Goal: Information Seeking & Learning: Learn about a topic

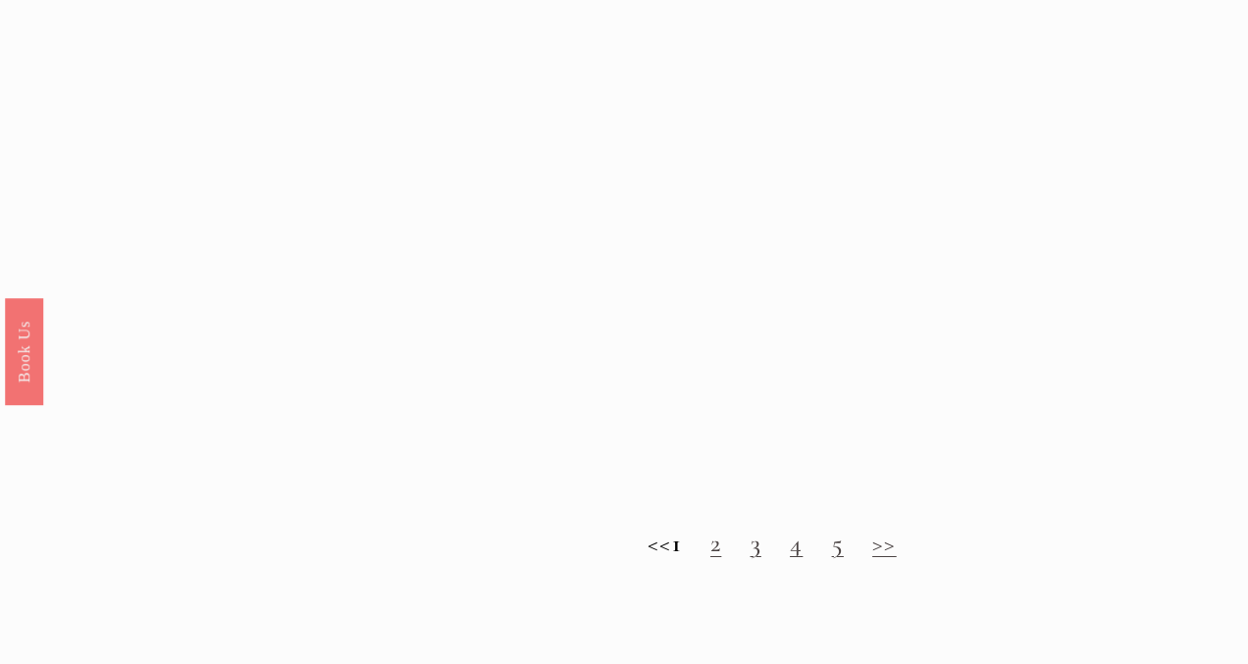
scroll to position [1692, 0]
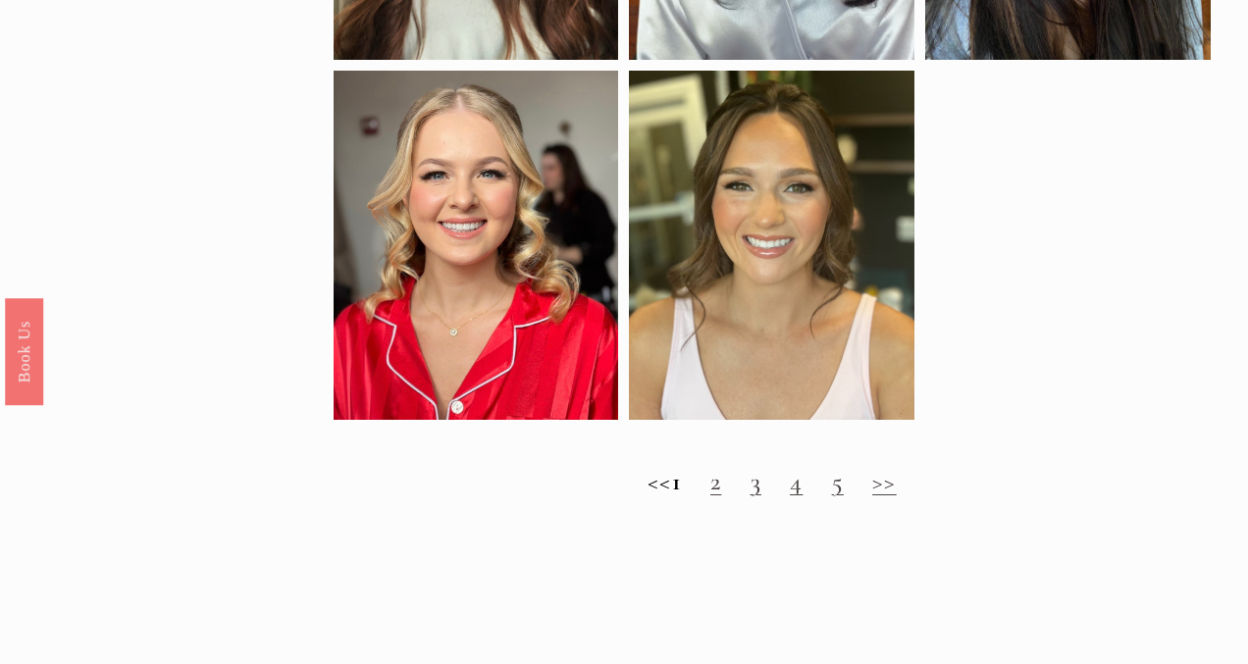
click at [761, 485] on link "3" at bounding box center [756, 481] width 11 height 30
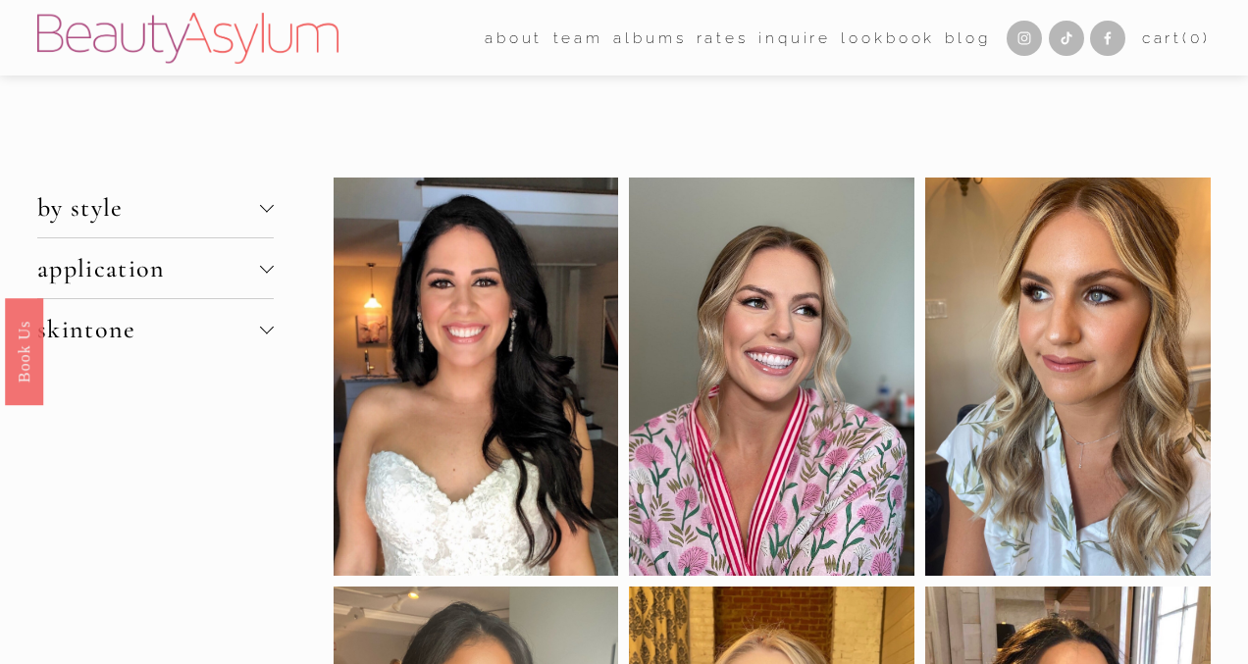
click at [210, 203] on span "by style" at bounding box center [148, 207] width 222 height 30
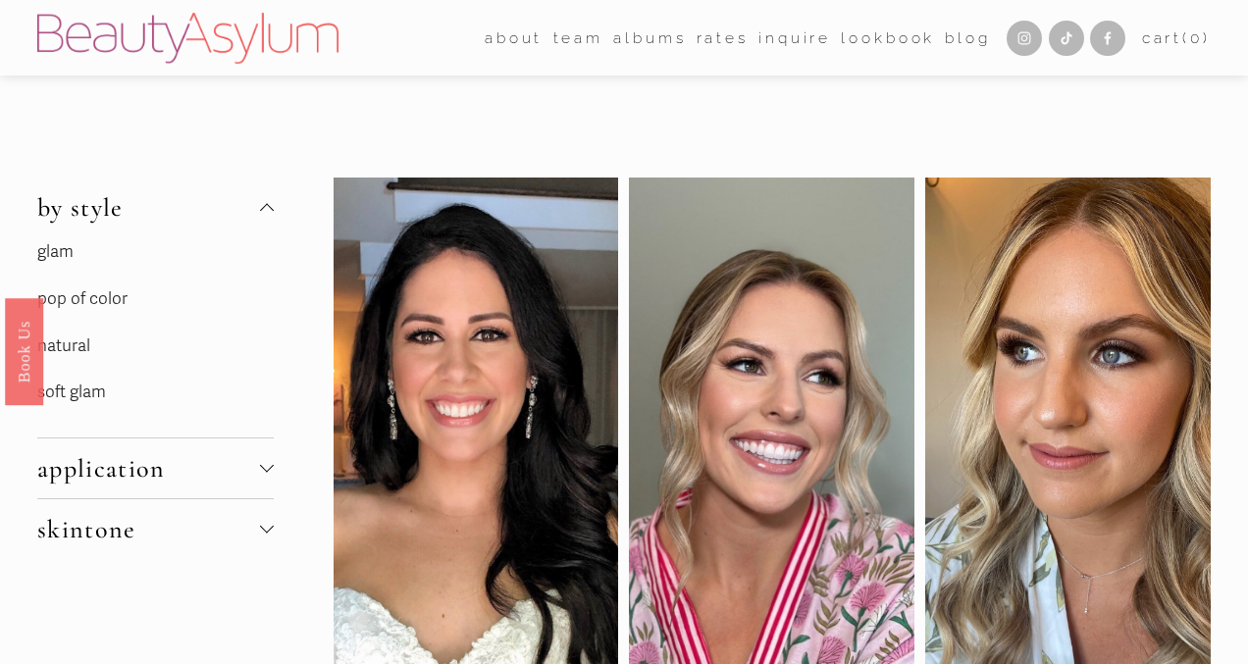
click at [76, 334] on p "natural" at bounding box center [154, 347] width 235 height 30
click at [77, 347] on p "natural" at bounding box center [154, 347] width 235 height 30
click at [97, 383] on p "soft glam" at bounding box center [154, 393] width 235 height 30
click at [102, 394] on p "soft glam" at bounding box center [154, 393] width 235 height 30
click at [141, 395] on p "soft glam" at bounding box center [154, 393] width 235 height 30
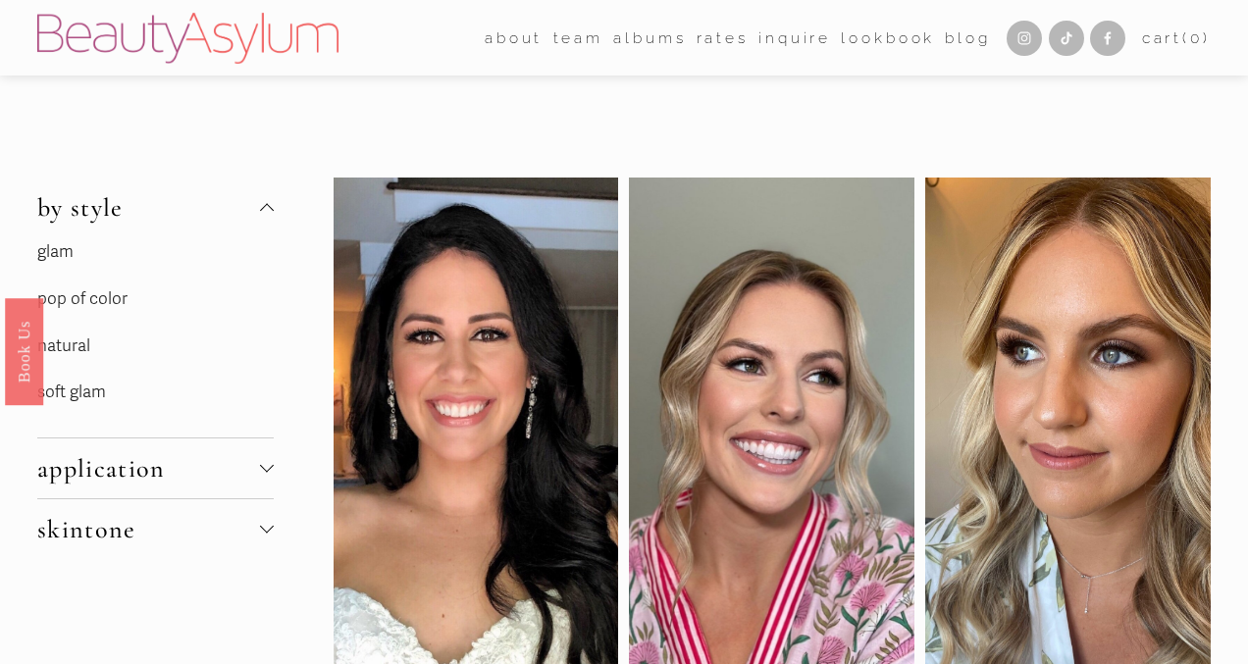
click at [78, 396] on p "soft glam" at bounding box center [154, 393] width 235 height 30
click at [67, 392] on p "soft glam" at bounding box center [154, 393] width 235 height 30
click at [83, 392] on p "soft glam" at bounding box center [154, 393] width 235 height 30
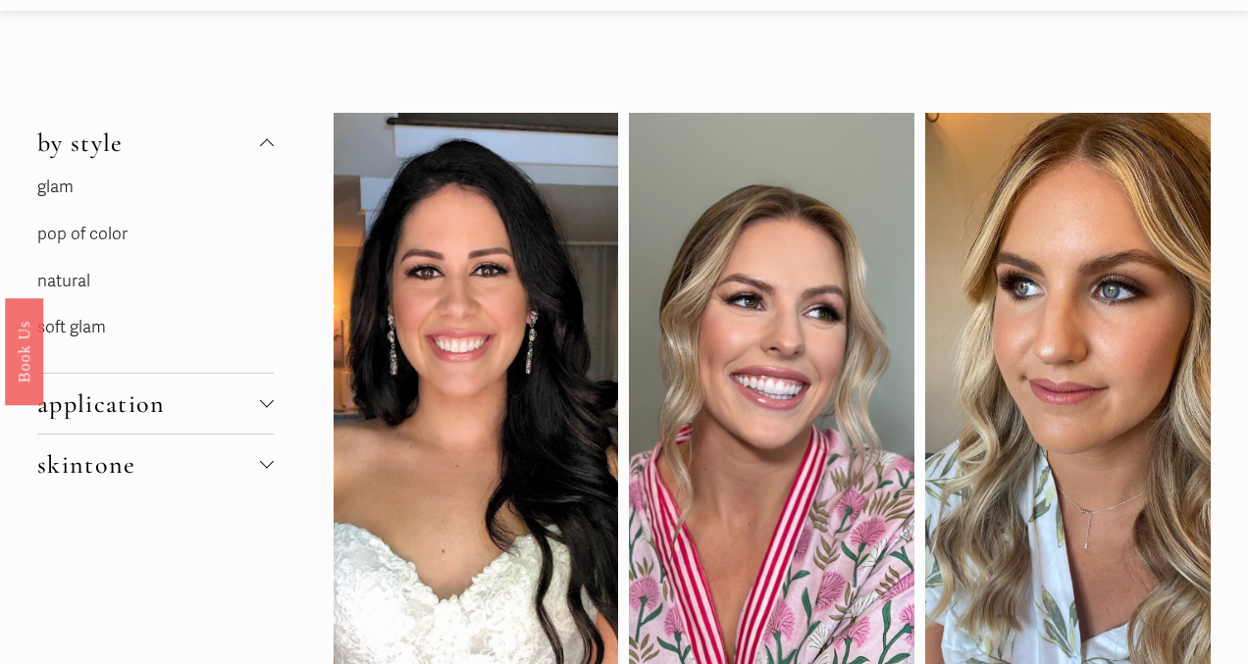
scroll to position [67, 0]
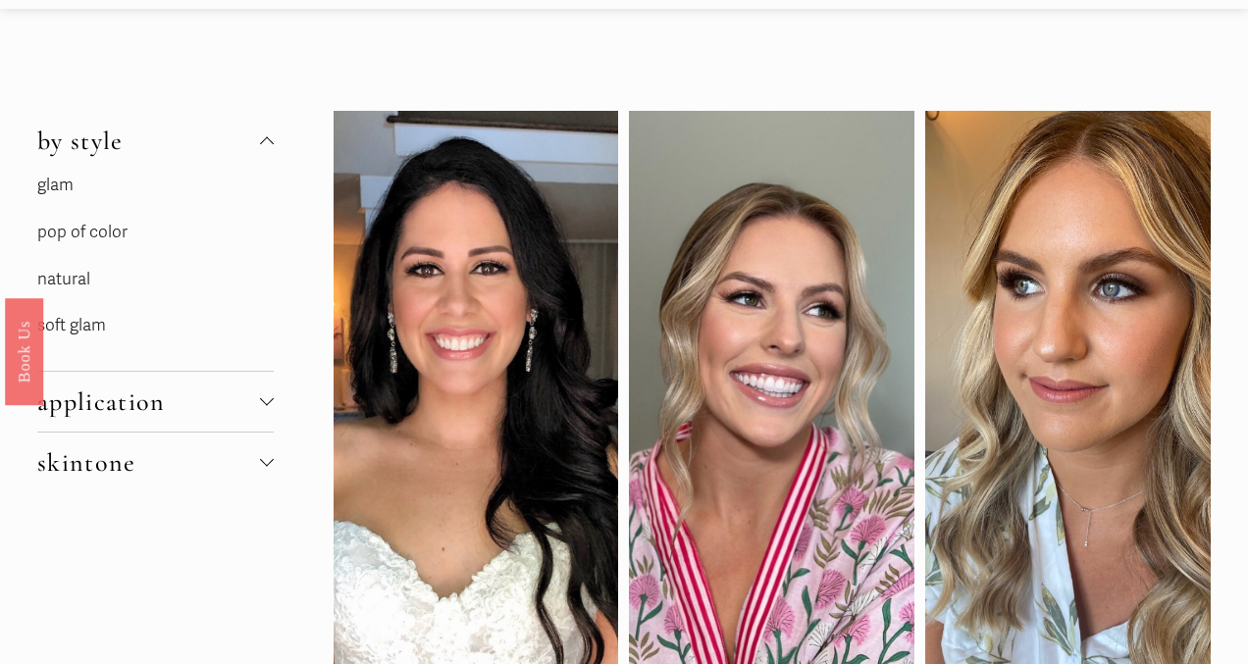
click at [89, 322] on p "soft glam" at bounding box center [154, 326] width 235 height 30
click at [123, 323] on p "soft glam" at bounding box center [154, 326] width 235 height 30
click at [60, 285] on p "natural" at bounding box center [154, 280] width 235 height 30
click at [78, 143] on span "by style" at bounding box center [148, 141] width 222 height 30
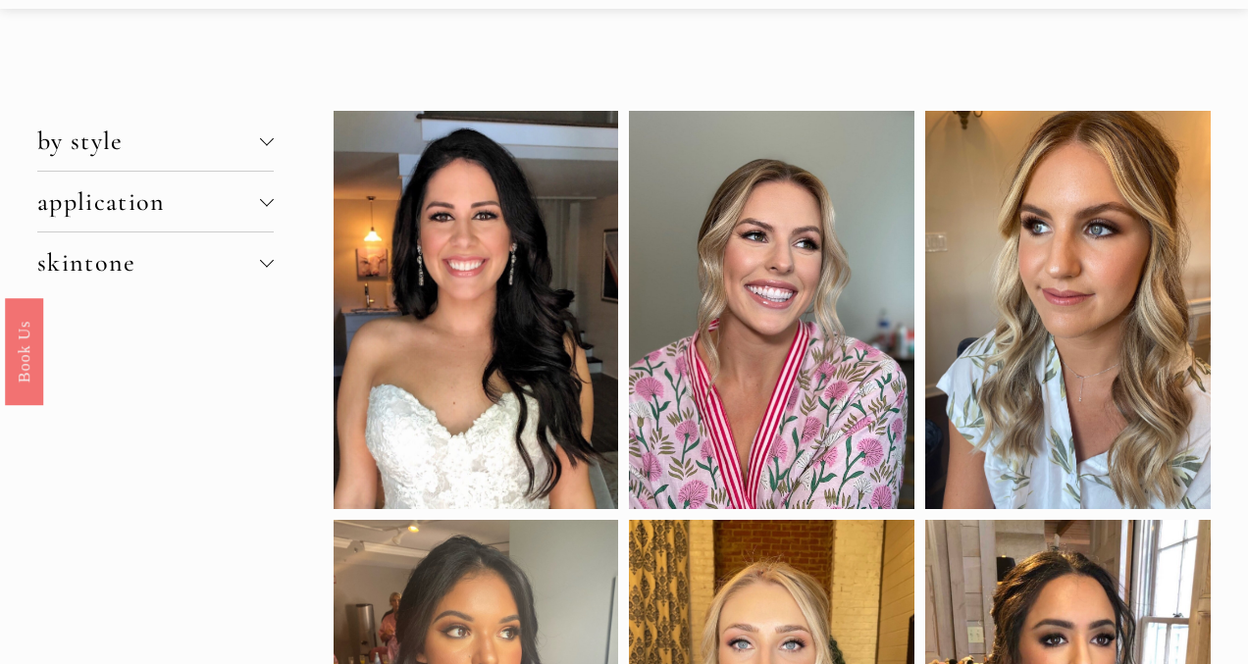
click at [97, 193] on span "application" at bounding box center [148, 201] width 222 height 30
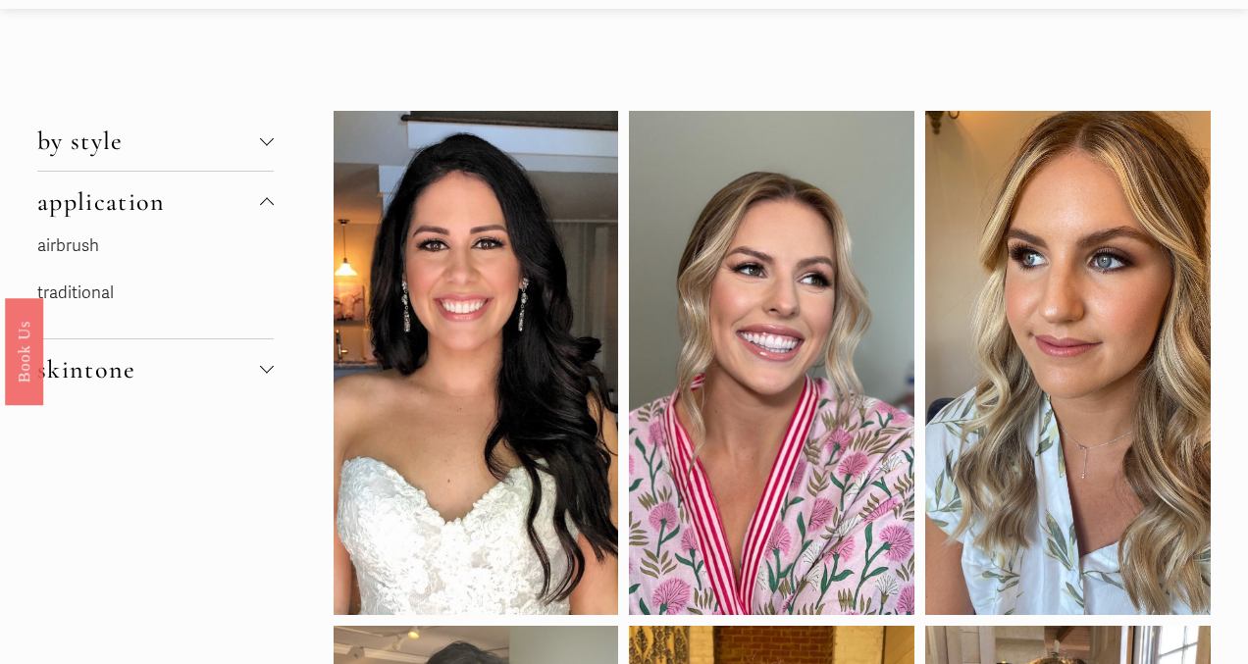
click at [97, 193] on span "application" at bounding box center [148, 201] width 222 height 30
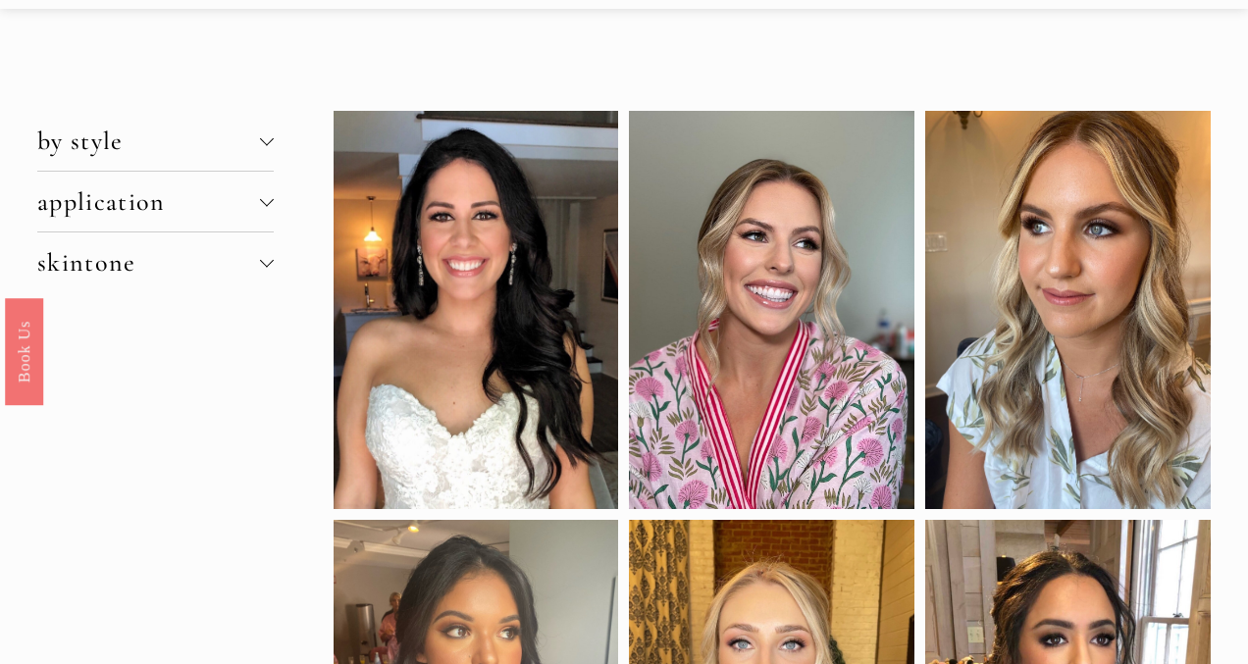
click at [122, 253] on span "skintone" at bounding box center [148, 262] width 222 height 30
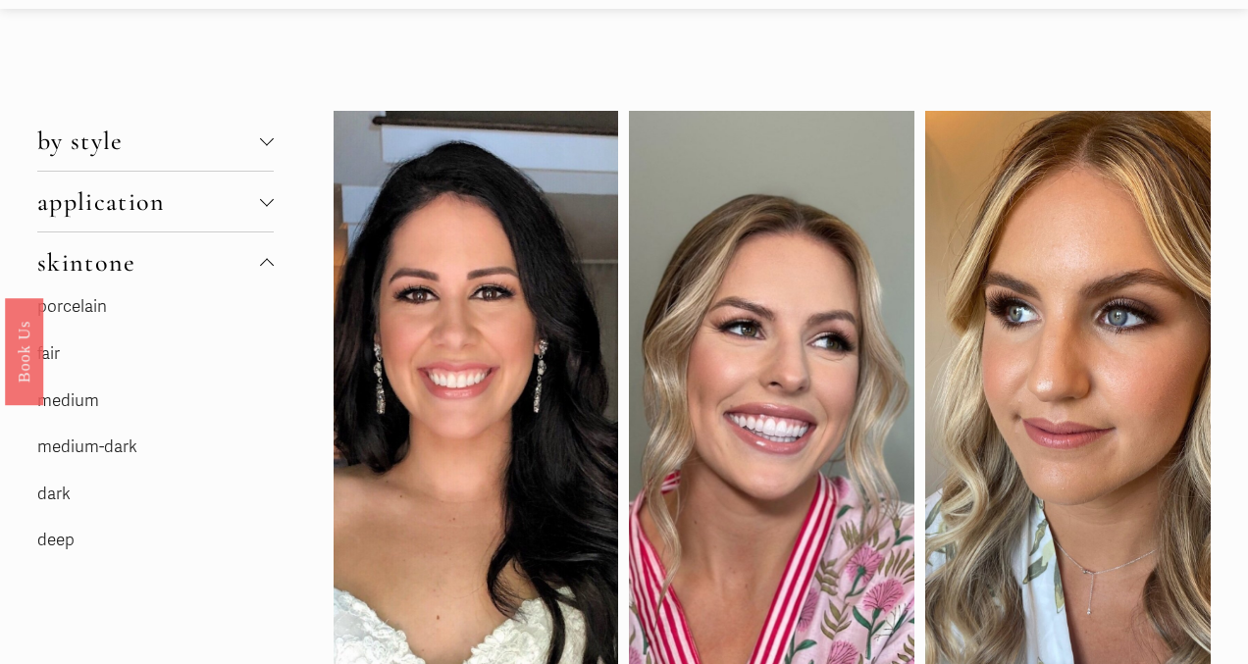
click at [122, 253] on span "skintone" at bounding box center [148, 262] width 222 height 30
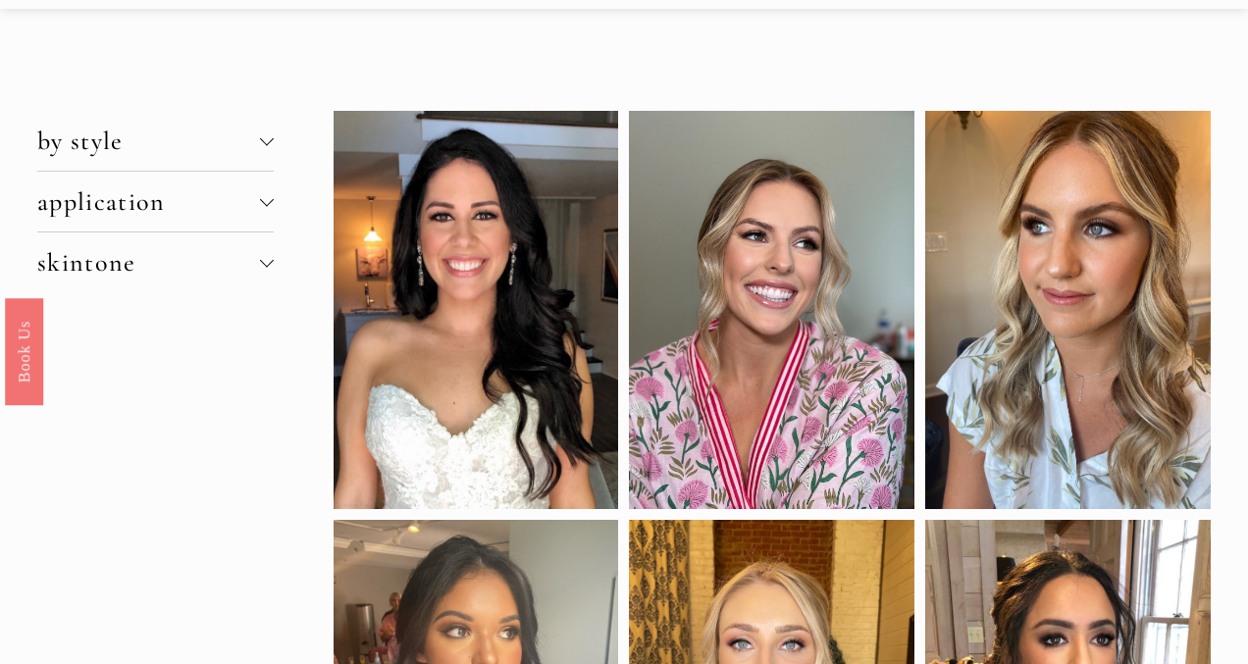
click at [119, 225] on button "application" at bounding box center [154, 202] width 235 height 60
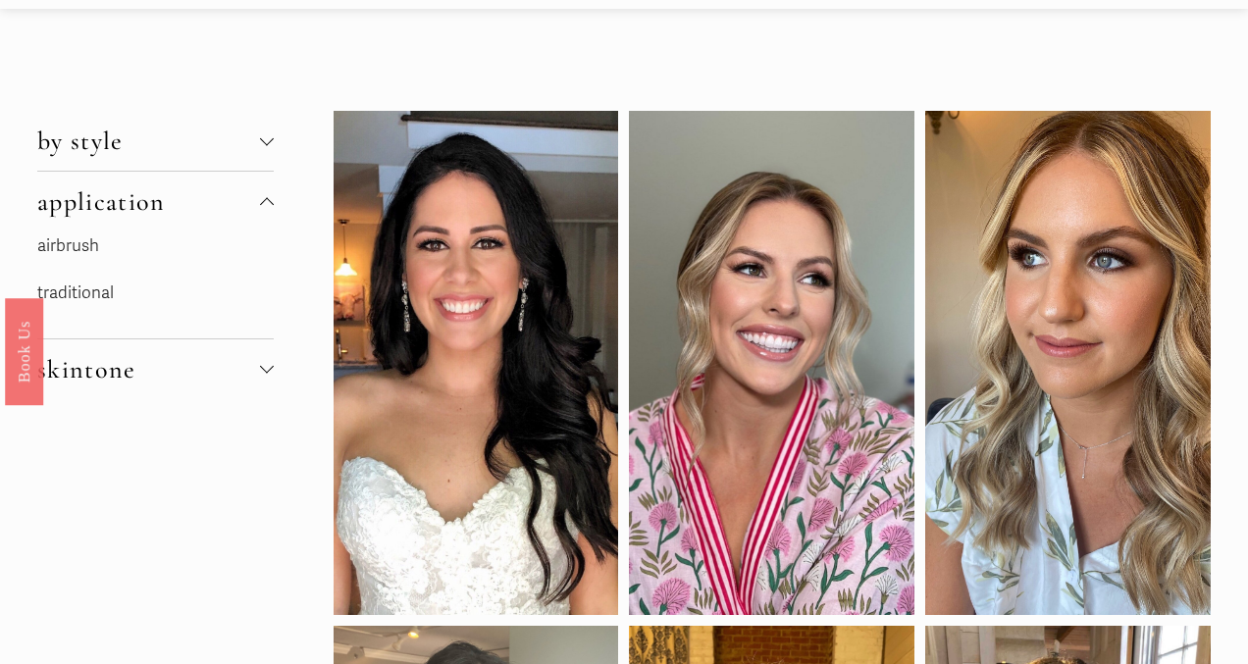
click at [103, 293] on link "traditional" at bounding box center [75, 293] width 77 height 21
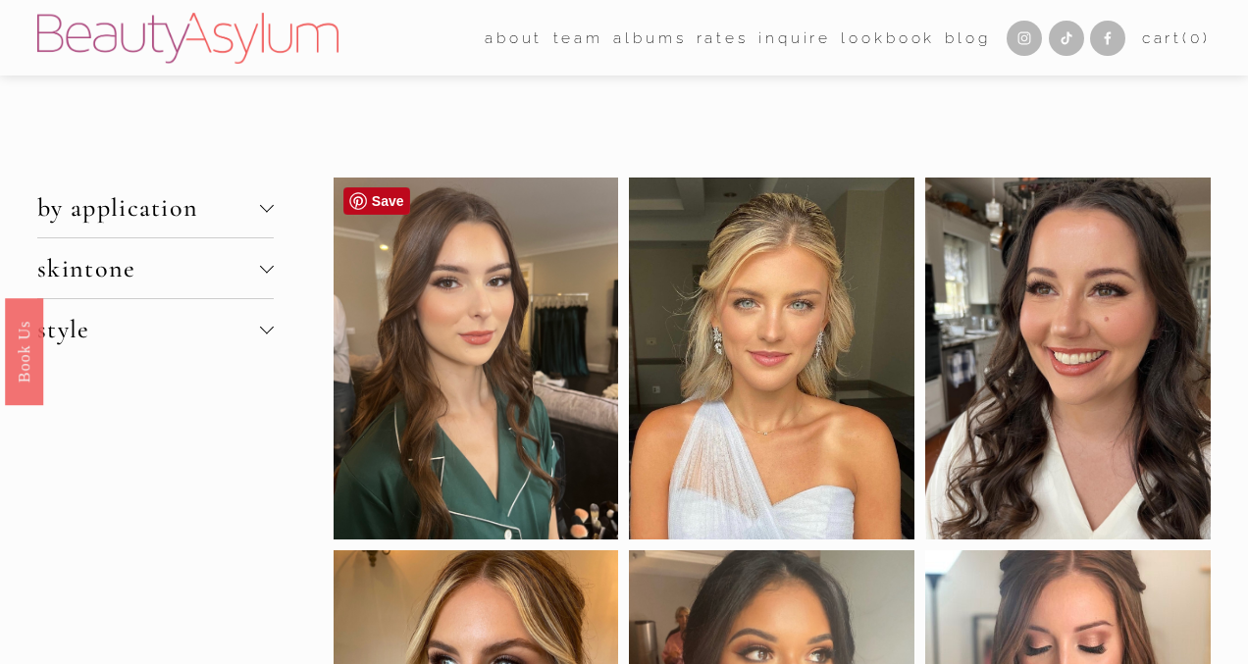
click at [462, 309] on div at bounding box center [477, 359] width 286 height 362
click at [383, 198] on link "Save" at bounding box center [376, 200] width 67 height 27
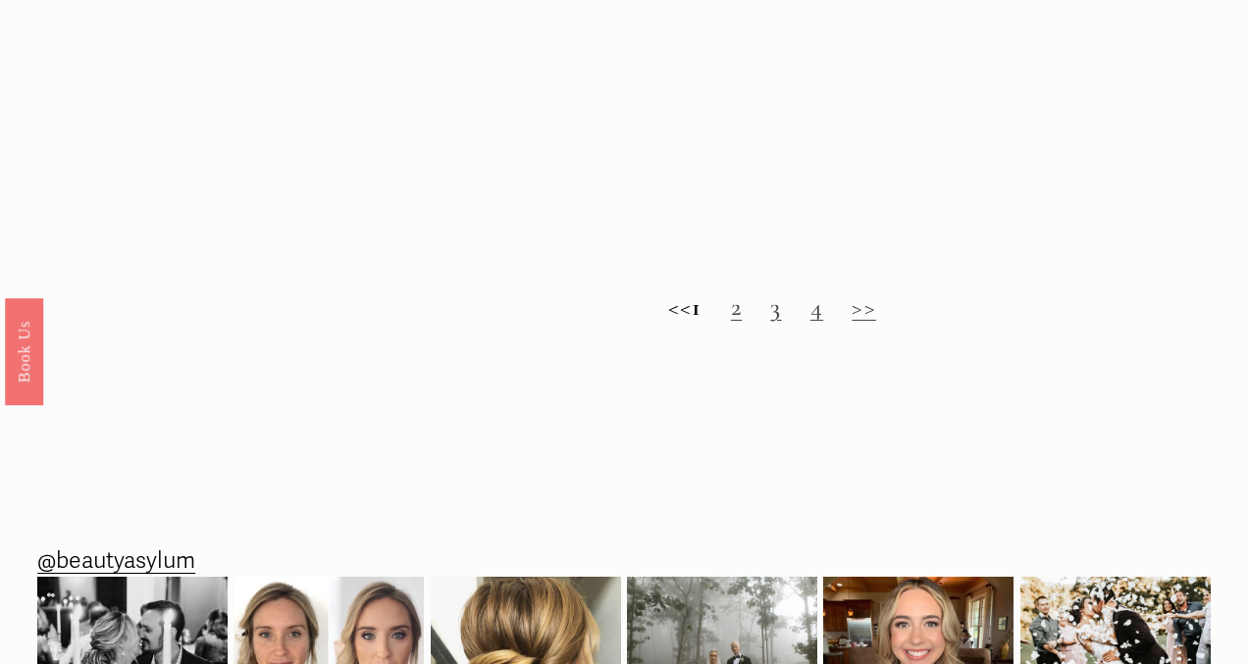
scroll to position [2052, 0]
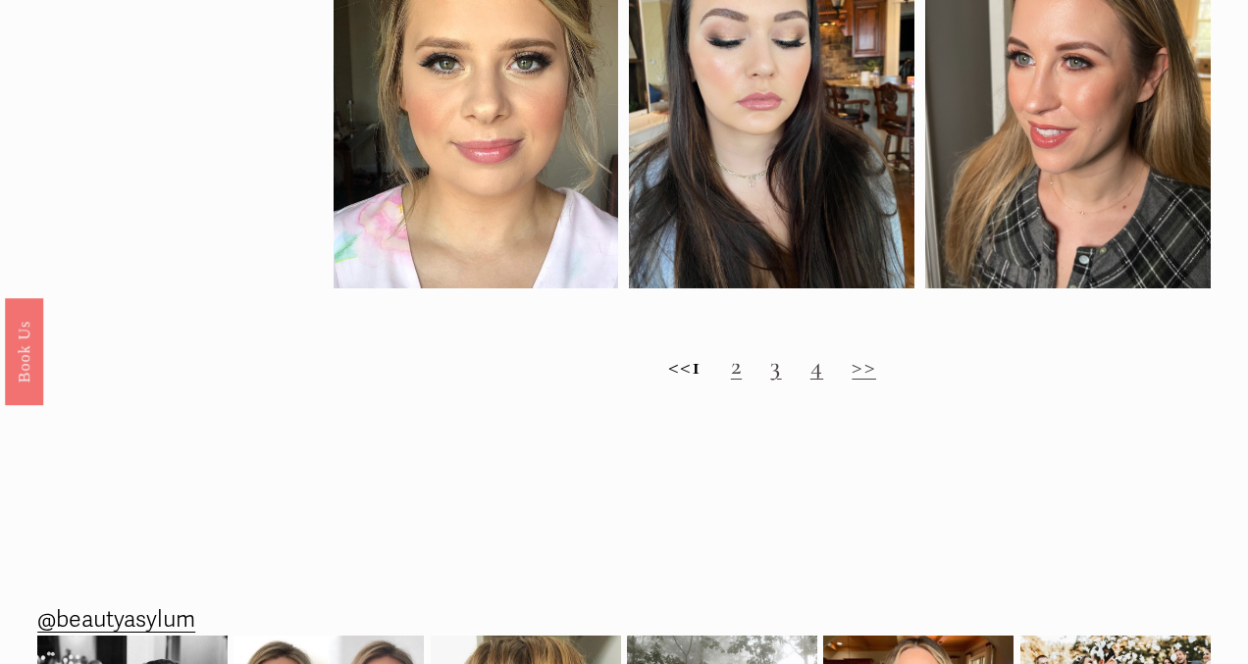
click at [781, 372] on link "3" at bounding box center [775, 365] width 11 height 30
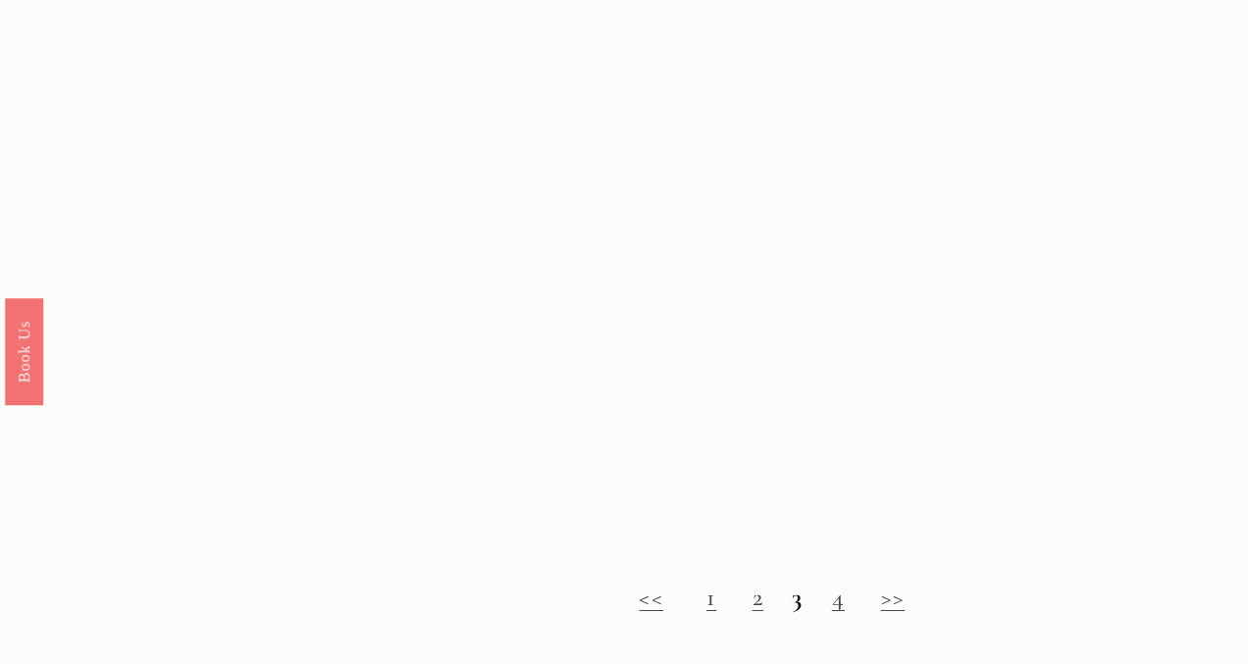
scroll to position [1596, 0]
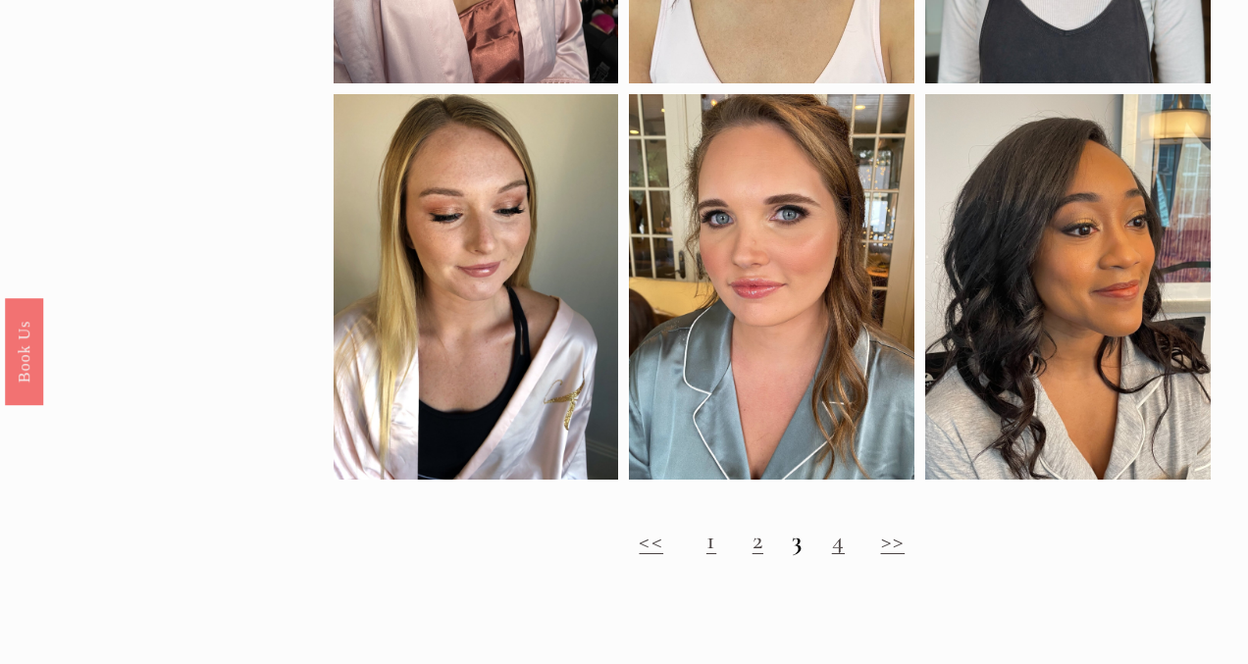
click at [842, 549] on link "4" at bounding box center [838, 540] width 13 height 30
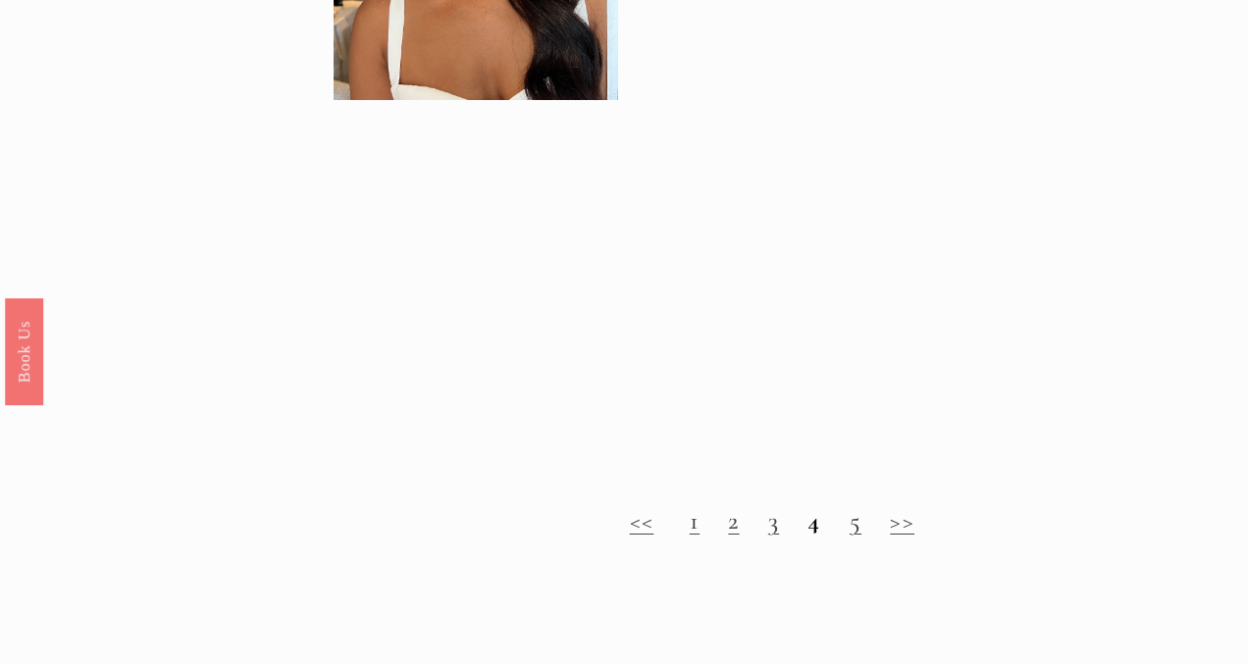
scroll to position [1650, 0]
